Goal: Transaction & Acquisition: Purchase product/service

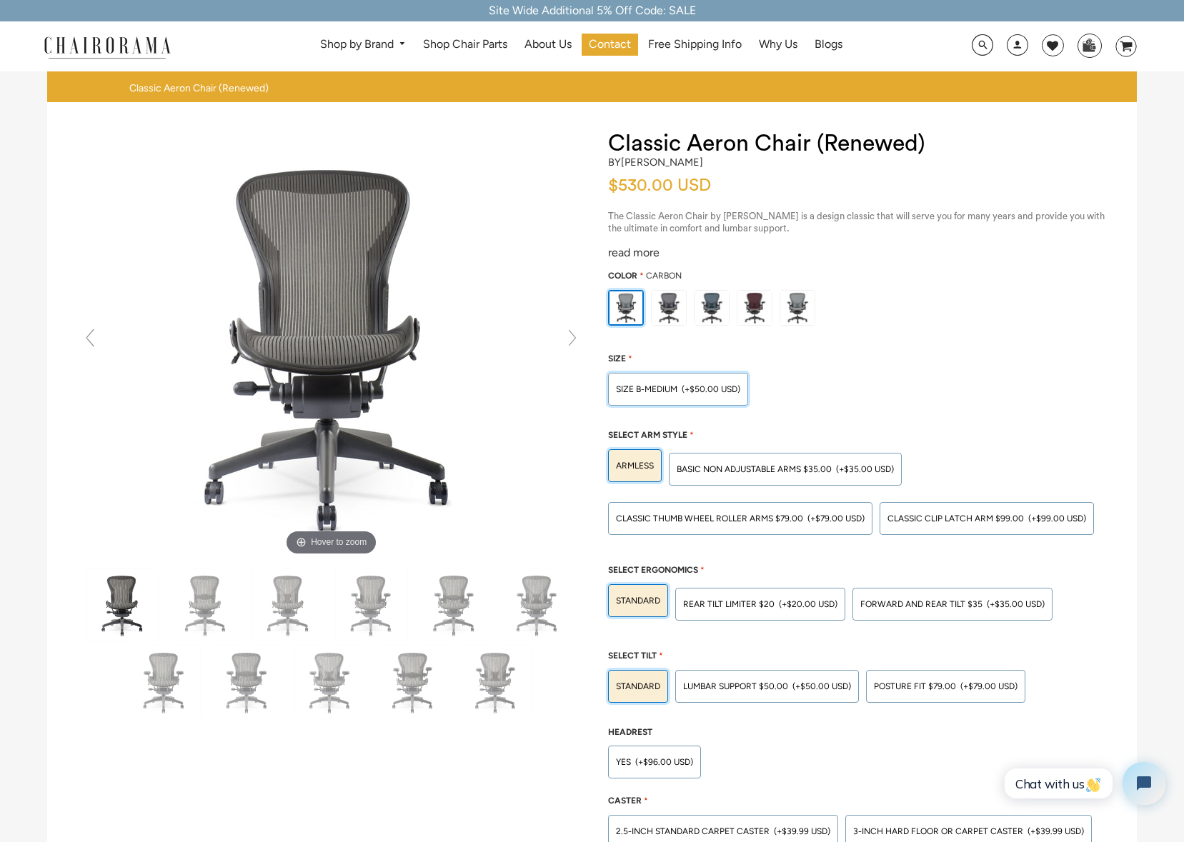
click at [677, 395] on div "SIZE B-MEDIUM (+$50.00 USD)" at bounding box center [678, 389] width 140 height 33
click at [0, 0] on input "SIZE B-MEDIUM (+$50.00 USD)" at bounding box center [0, 0] width 0 height 0
click at [648, 391] on span "SIZE B-MEDIUM" at bounding box center [646, 389] width 61 height 10
click at [0, 0] on input "SIZE B-MEDIUM (+$50.00 USD)" at bounding box center [0, 0] width 0 height 0
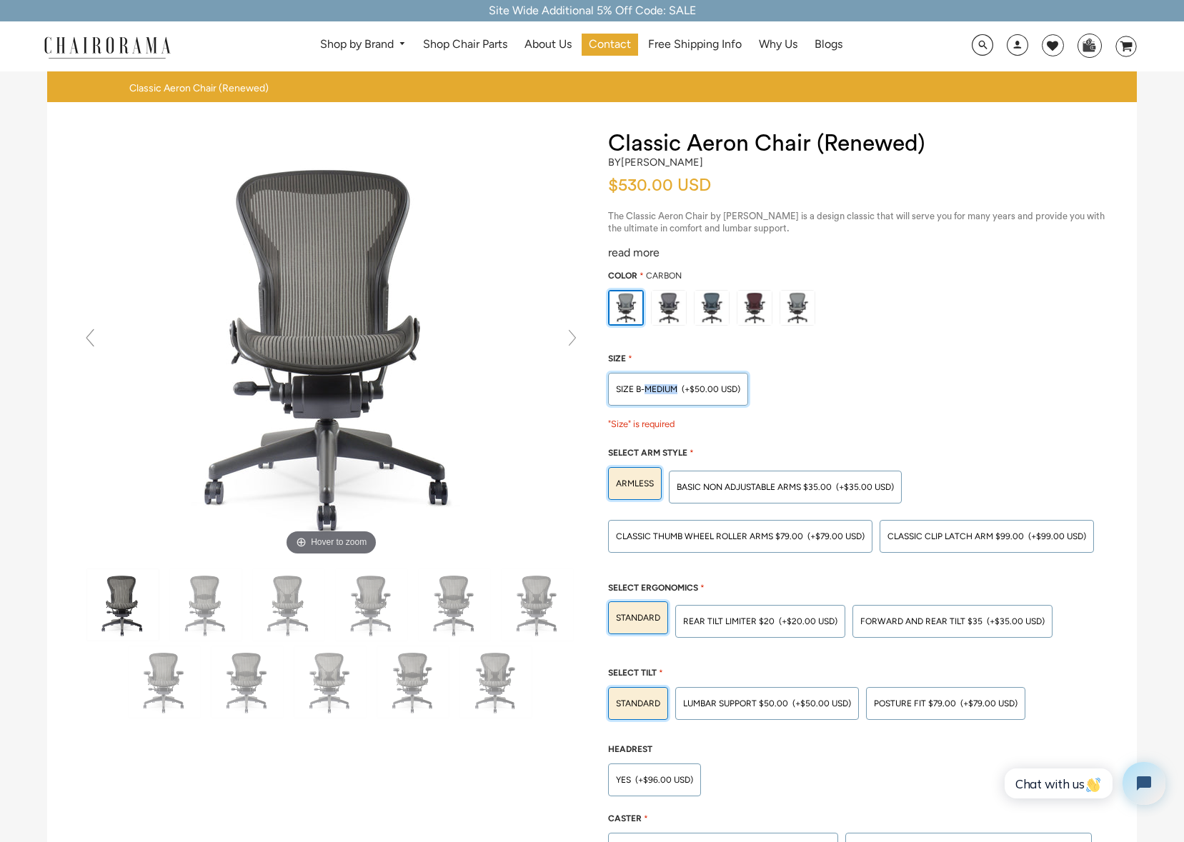
click at [647, 390] on span "SIZE B-MEDIUM" at bounding box center [646, 389] width 61 height 10
click at [0, 0] on input "SIZE B-MEDIUM (+$50.00 USD)" at bounding box center [0, 0] width 0 height 0
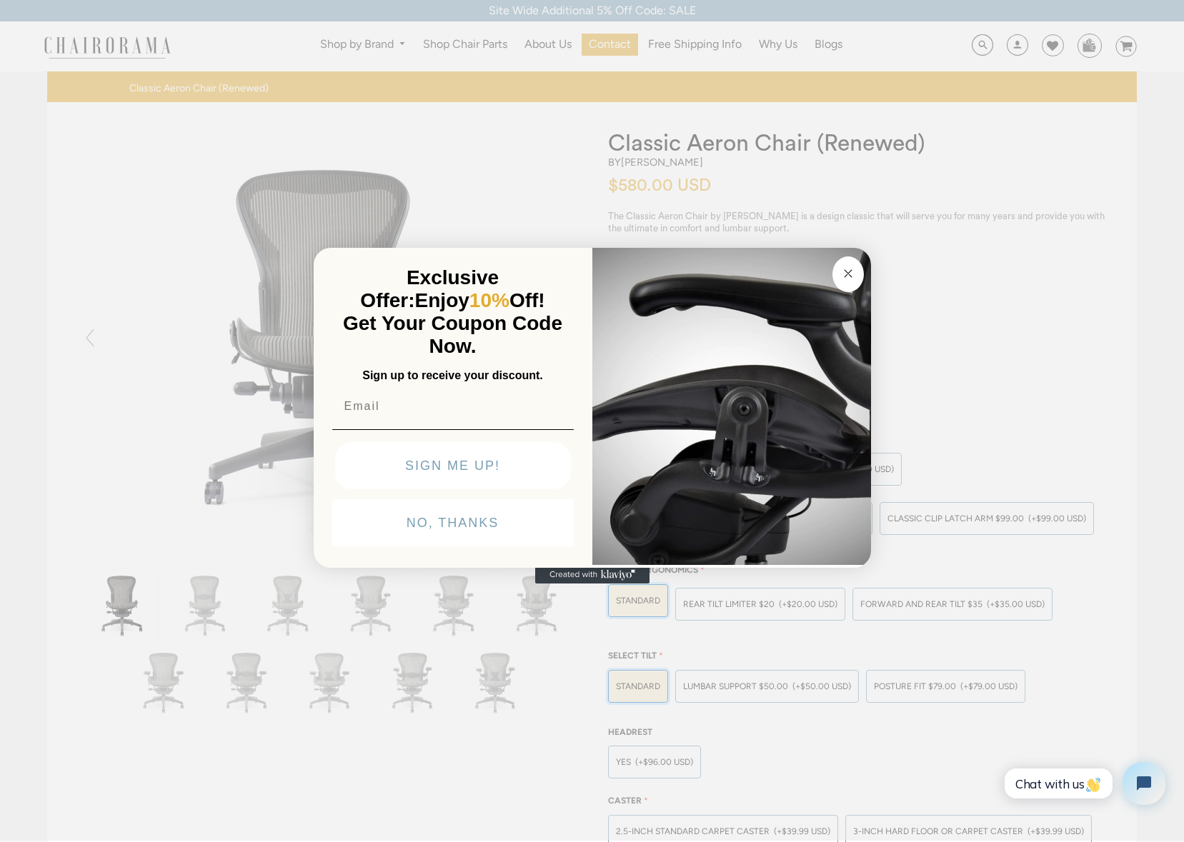
click at [843, 266] on circle "Close dialog" at bounding box center [847, 273] width 16 height 16
